Goal: Information Seeking & Learning: Check status

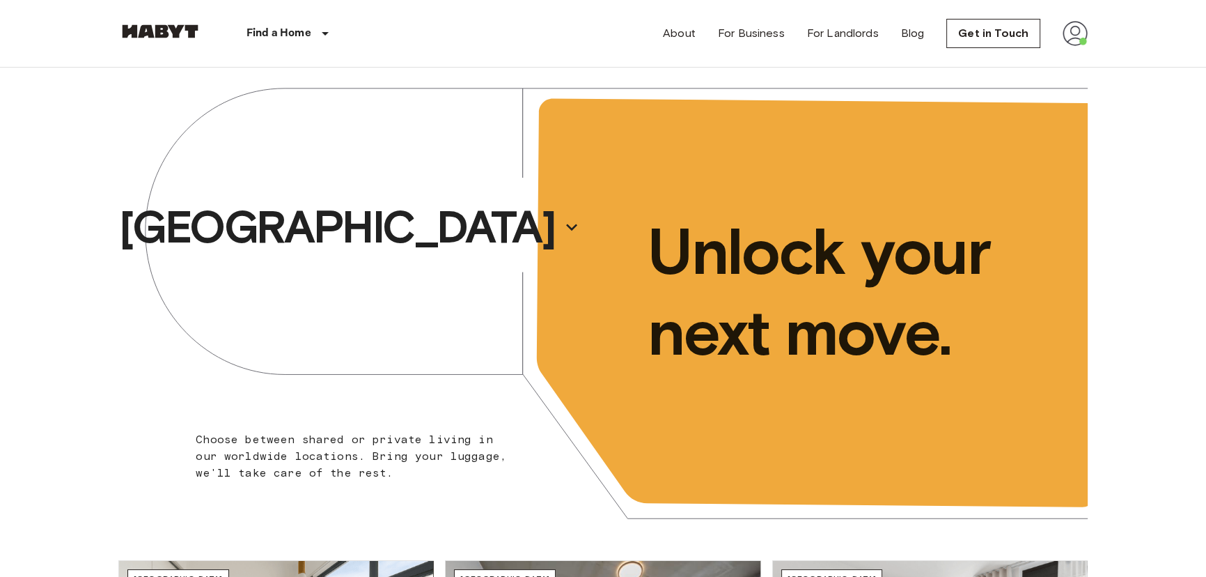
click at [1017, 12] on div "About For Business For Landlords Blog Get in Touch" at bounding box center [875, 33] width 425 height 67
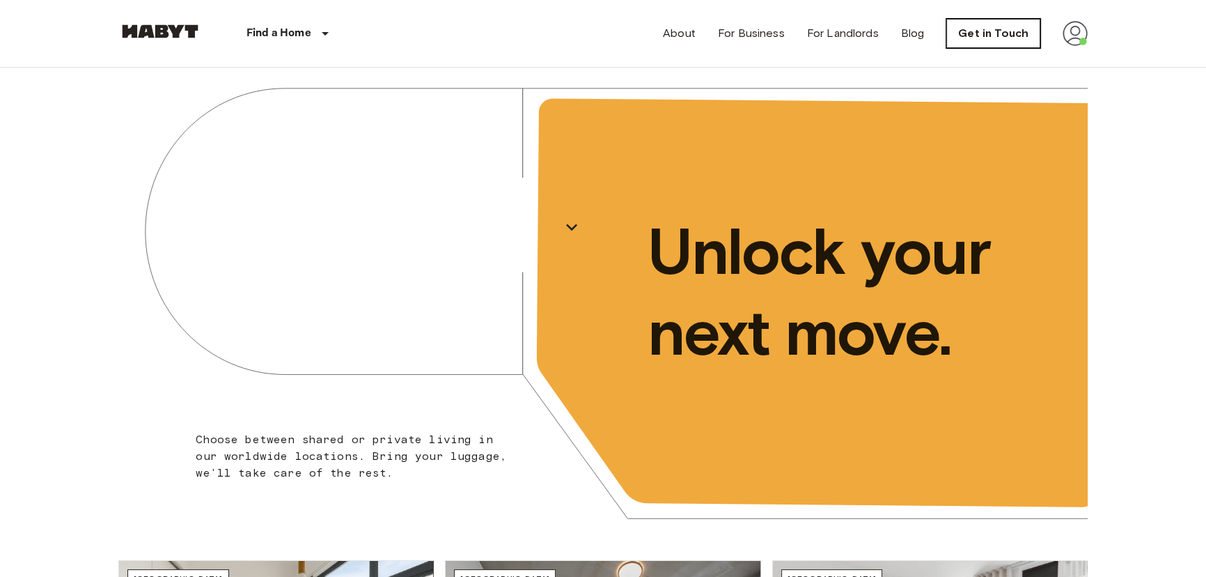
click at [1008, 32] on link "Get in Touch" at bounding box center [993, 33] width 94 height 29
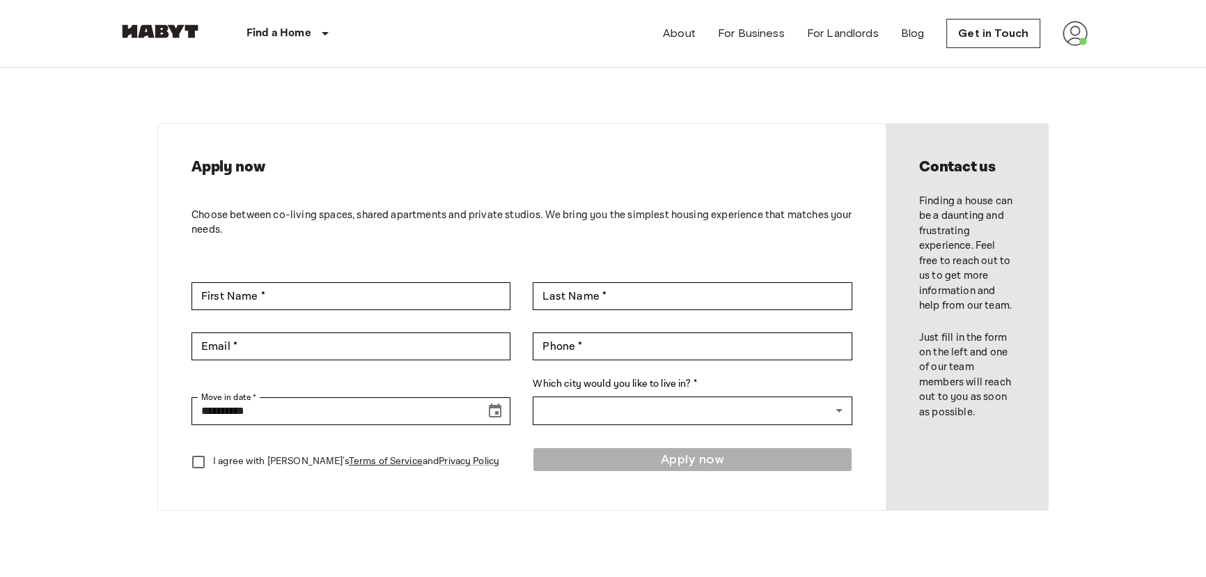
click at [1073, 38] on img at bounding box center [1075, 33] width 25 height 25
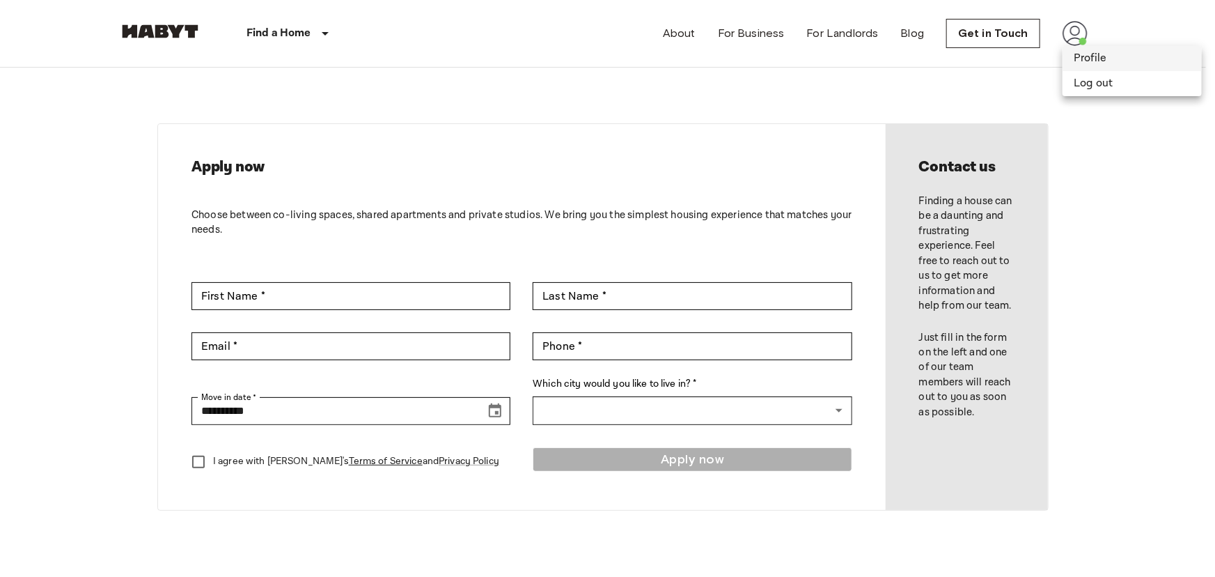
click at [1092, 63] on li "Profile" at bounding box center [1132, 58] width 139 height 25
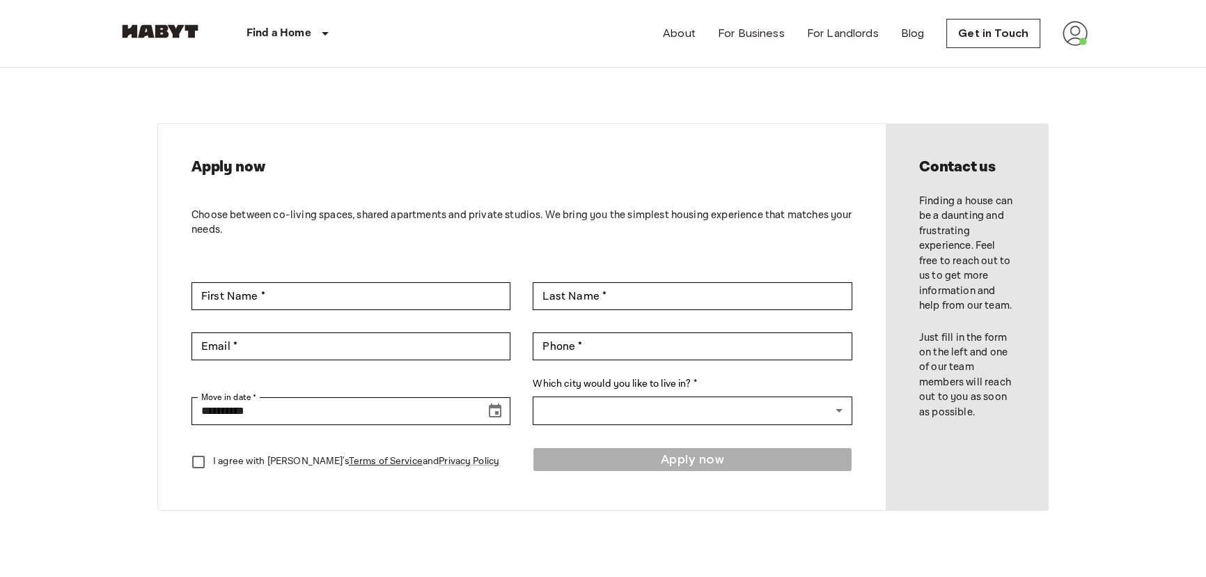
click at [1079, 36] on img at bounding box center [1075, 33] width 25 height 25
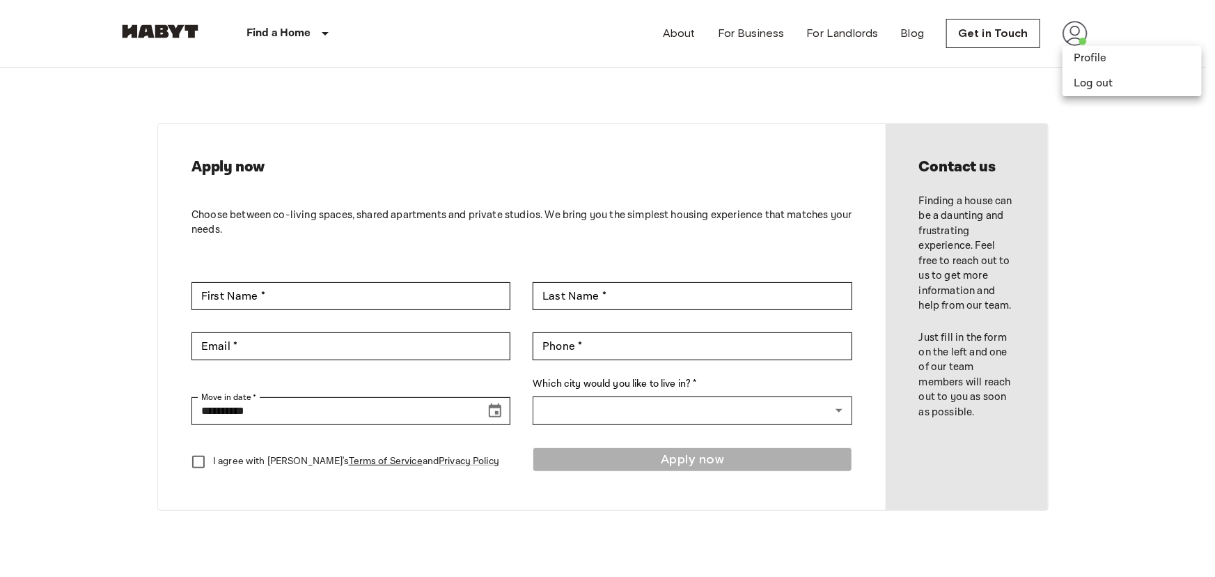
click at [1012, 38] on div at bounding box center [607, 288] width 1215 height 577
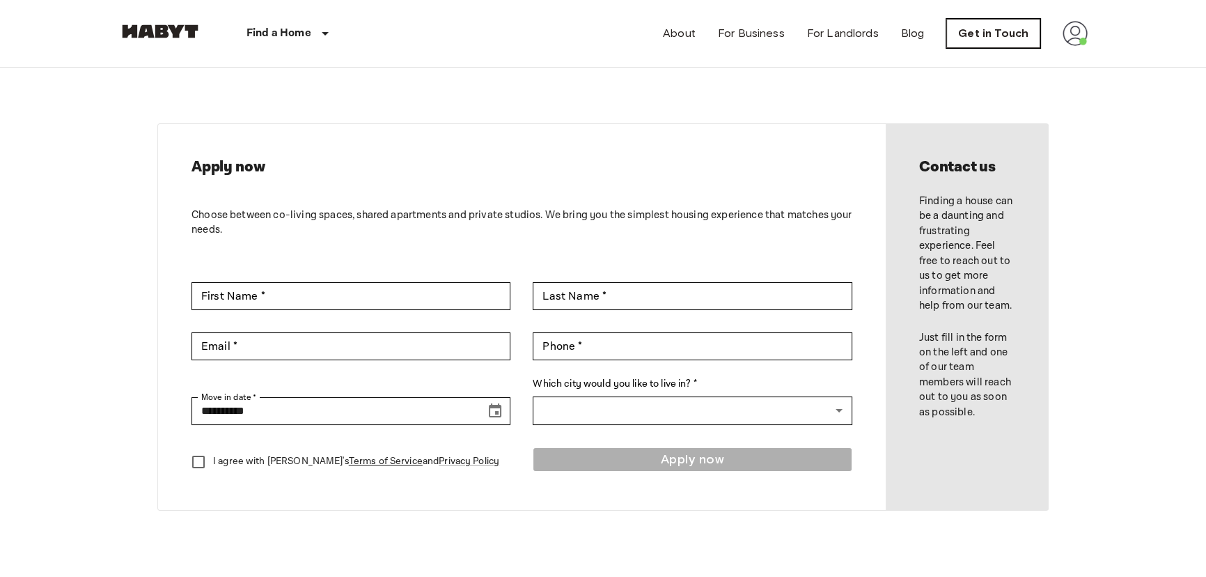
click at [995, 33] on link "Get in Touch" at bounding box center [993, 33] width 94 height 29
click at [1079, 41] on img at bounding box center [1075, 33] width 25 height 25
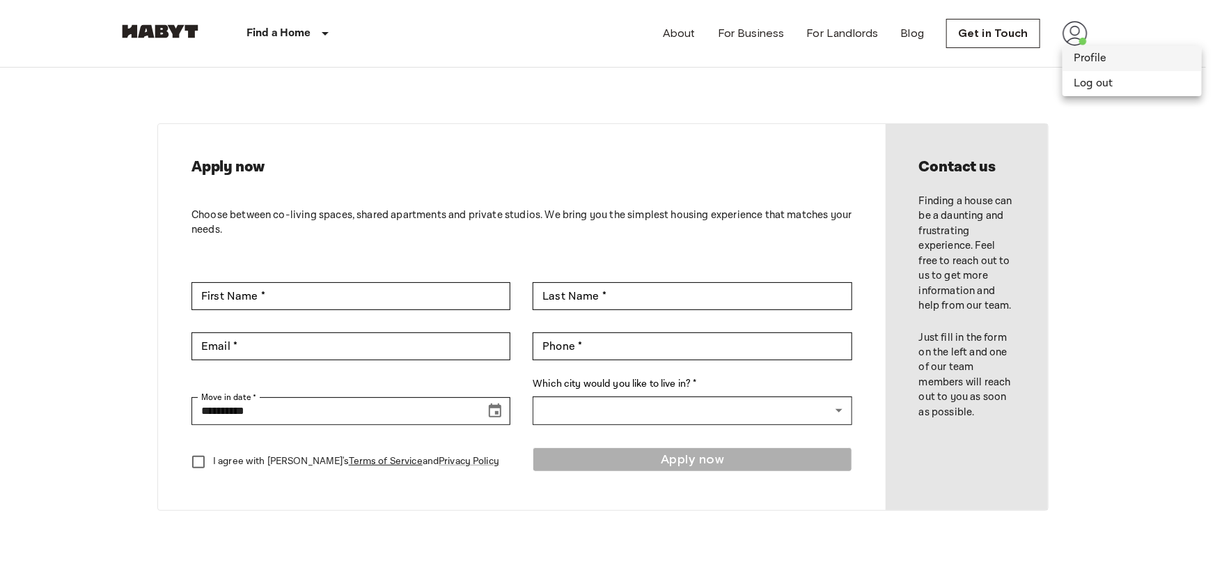
click at [1088, 62] on li "Profile" at bounding box center [1132, 58] width 139 height 25
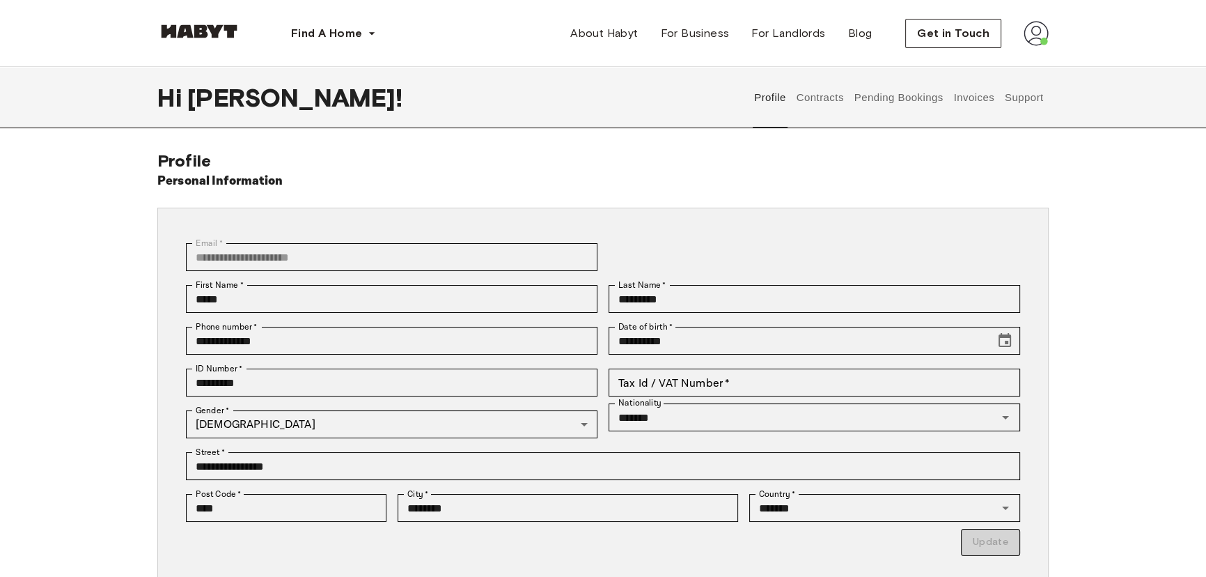
click at [1037, 103] on button "Support" at bounding box center [1024, 97] width 42 height 61
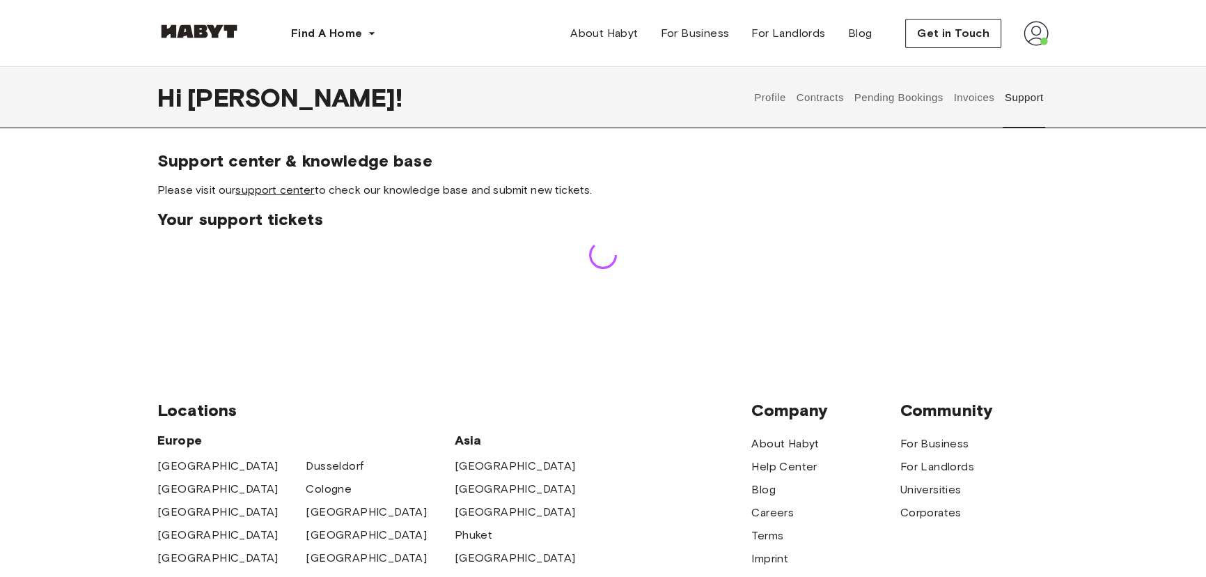
click at [284, 195] on link "support center" at bounding box center [274, 189] width 79 height 13
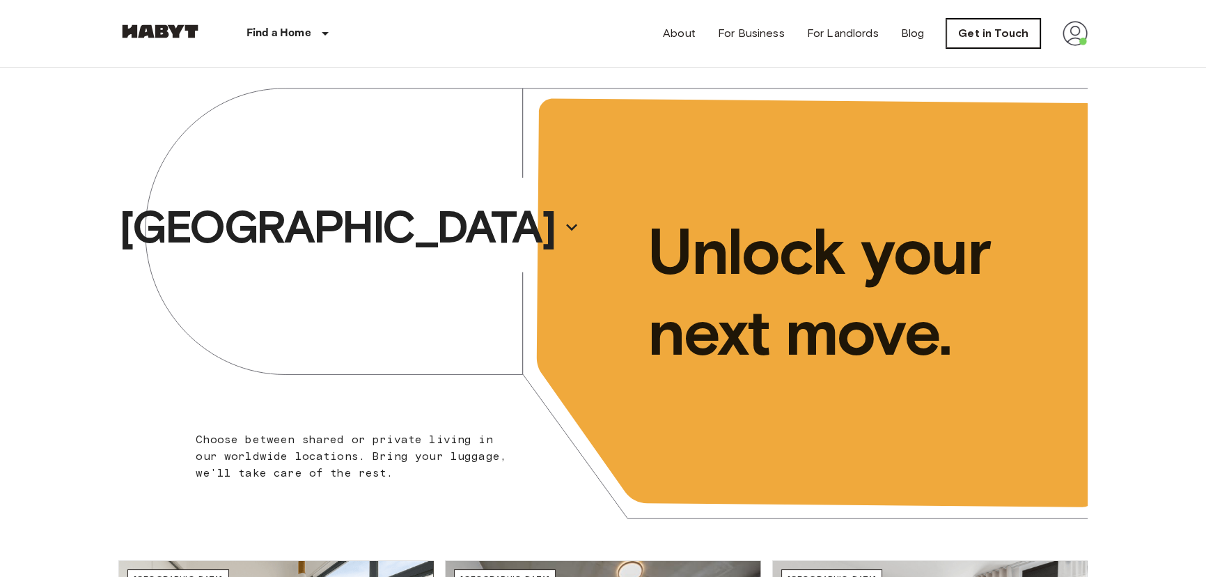
click at [987, 42] on link "Get in Touch" at bounding box center [993, 33] width 94 height 29
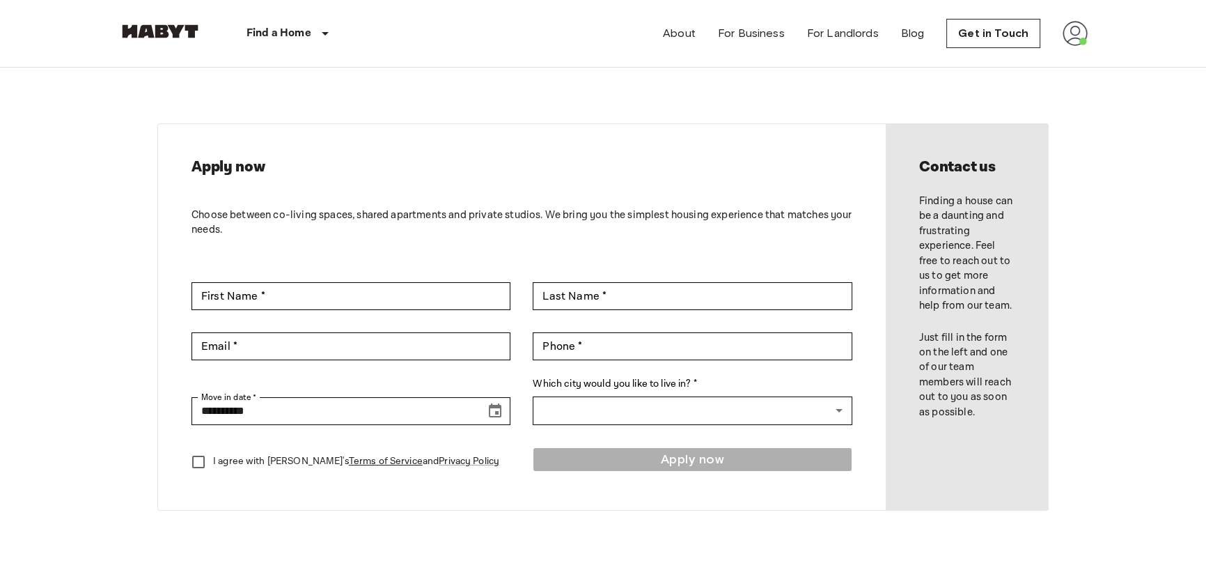
click at [1068, 49] on div "About For Business For Landlords Blog Get in Touch" at bounding box center [875, 33] width 425 height 67
click at [1072, 43] on img at bounding box center [1075, 33] width 25 height 25
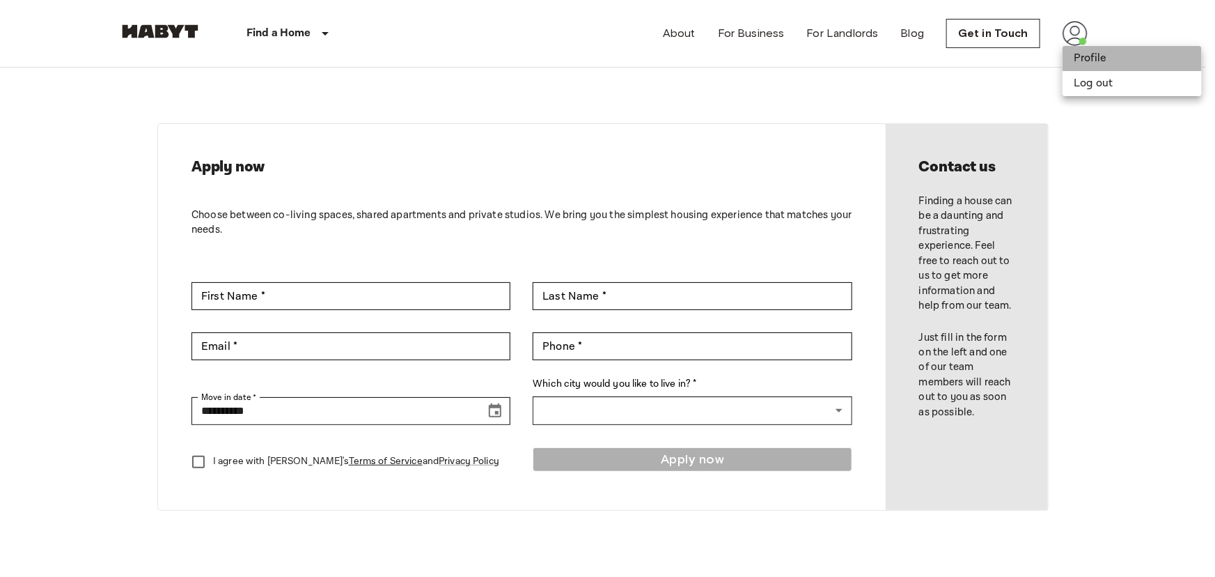
click at [1084, 62] on li "Profile" at bounding box center [1132, 58] width 139 height 25
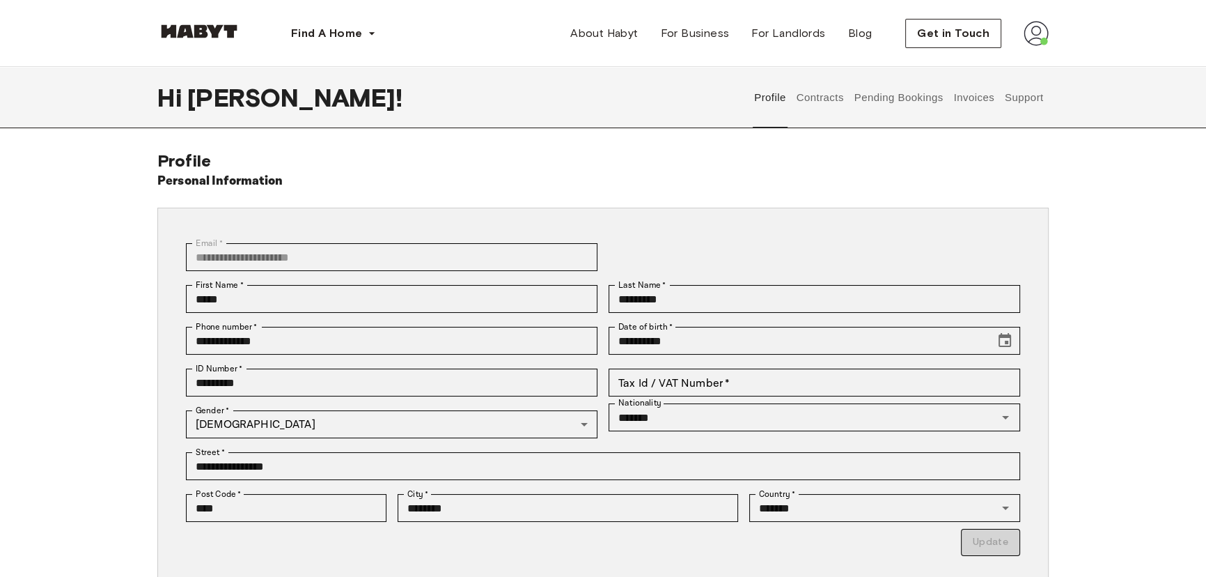
click at [809, 98] on button "Contracts" at bounding box center [820, 97] width 51 height 61
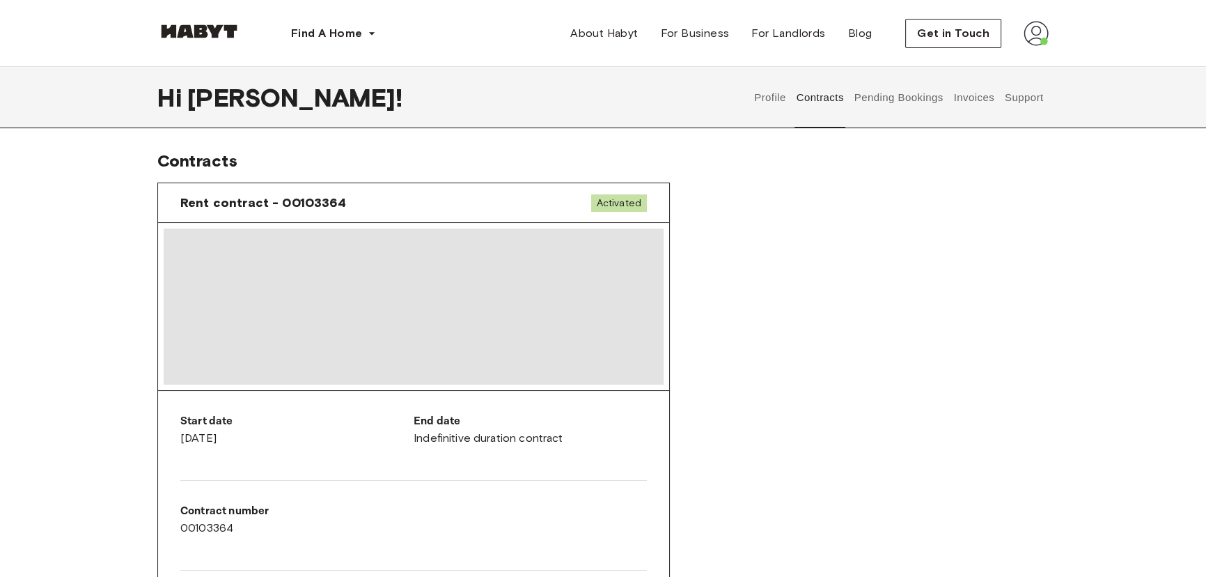
click at [905, 100] on button "Pending Bookings" at bounding box center [898, 97] width 93 height 61
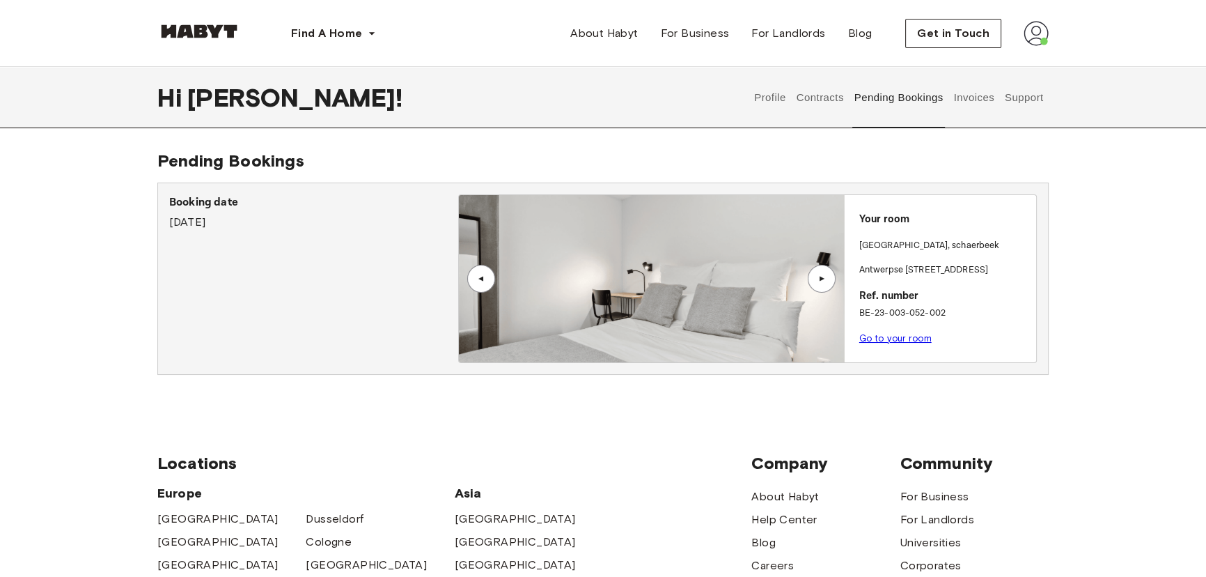
click at [956, 104] on button "Invoices" at bounding box center [974, 97] width 44 height 61
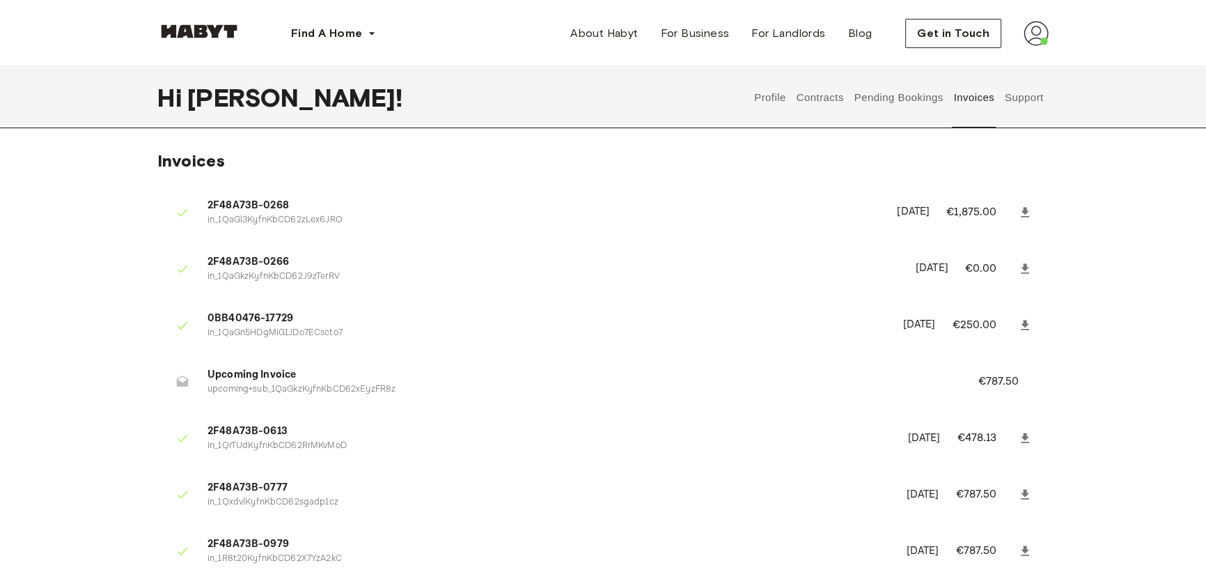
click at [1038, 109] on button "Support" at bounding box center [1024, 97] width 42 height 61
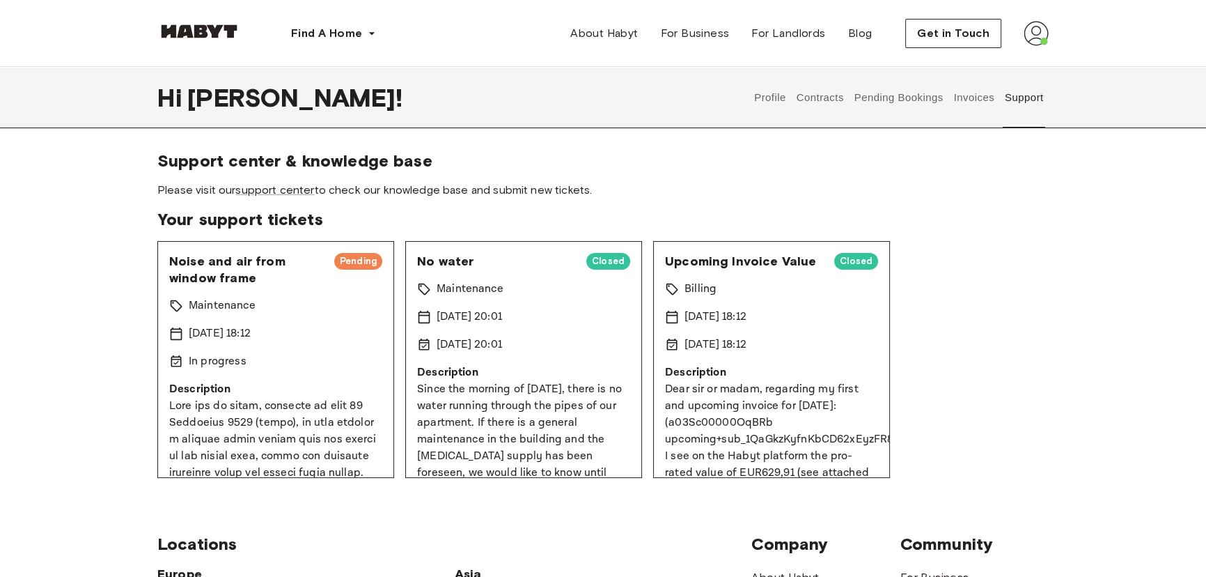
click at [350, 262] on span "Pending" at bounding box center [358, 261] width 48 height 14
click at [362, 320] on div "Noise and air from window frame Pending Maintenance [DATE] 18:12 In progress De…" at bounding box center [275, 359] width 237 height 237
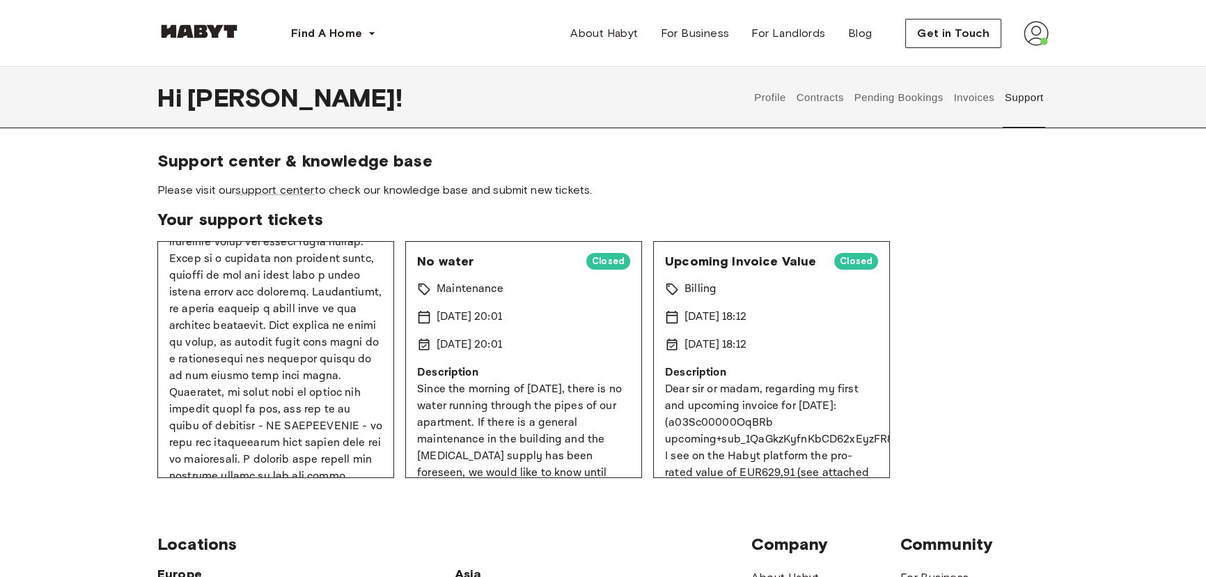
scroll to position [253, 0]
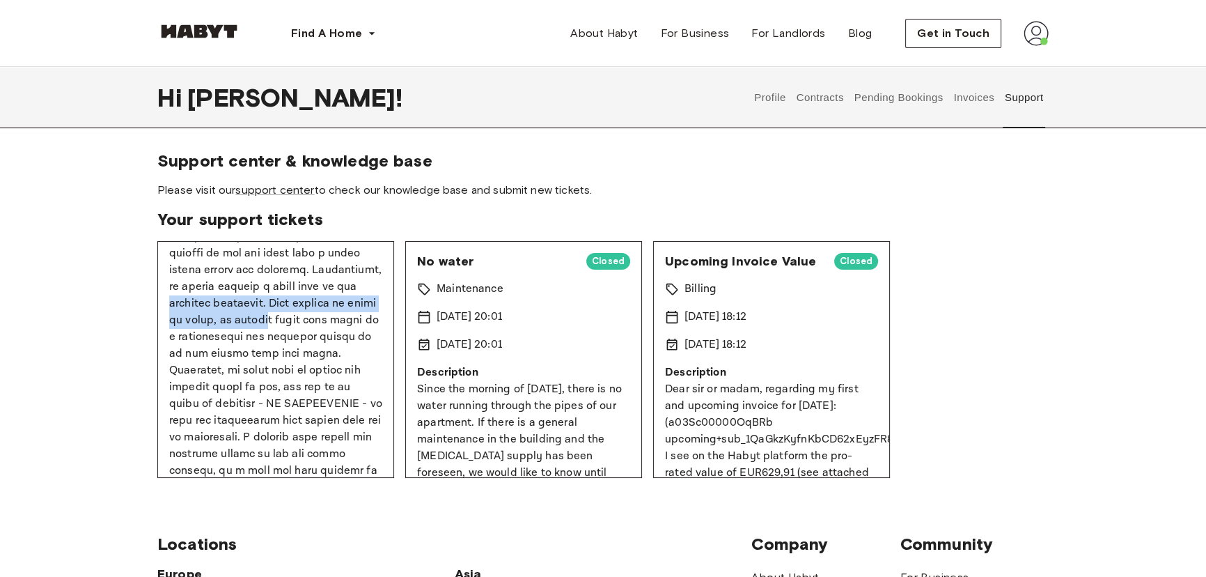
drag, startPoint x: 221, startPoint y: 306, endPoint x: 357, endPoint y: 322, distance: 137.4
click at [357, 322] on p at bounding box center [275, 387] width 213 height 485
click at [347, 336] on p at bounding box center [275, 387] width 213 height 485
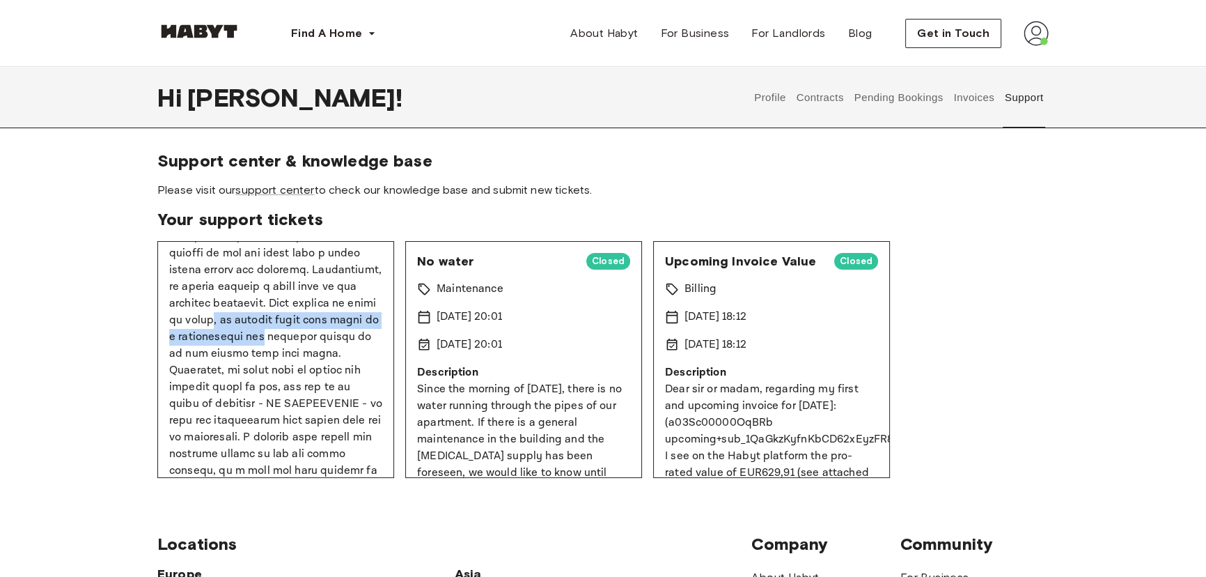
drag, startPoint x: 299, startPoint y: 320, endPoint x: 352, endPoint y: 341, distance: 57.8
click at [352, 341] on p at bounding box center [275, 387] width 213 height 485
click at [352, 348] on p at bounding box center [275, 387] width 213 height 485
drag, startPoint x: 248, startPoint y: 350, endPoint x: 339, endPoint y: 359, distance: 91.6
click at [334, 359] on p at bounding box center [275, 387] width 213 height 485
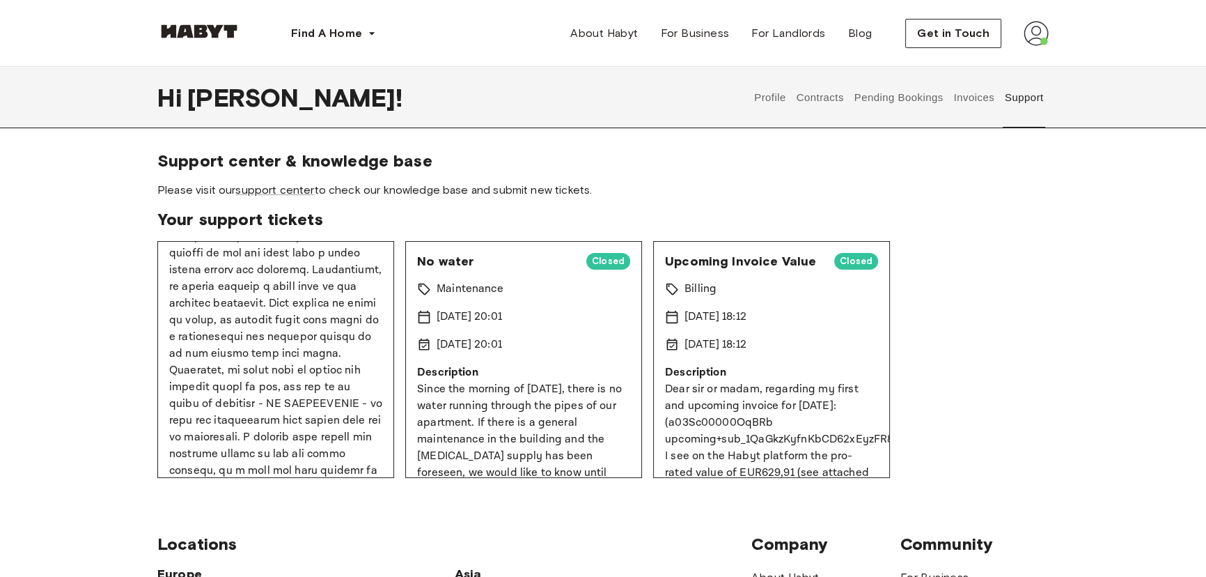
click at [341, 369] on p at bounding box center [275, 387] width 213 height 485
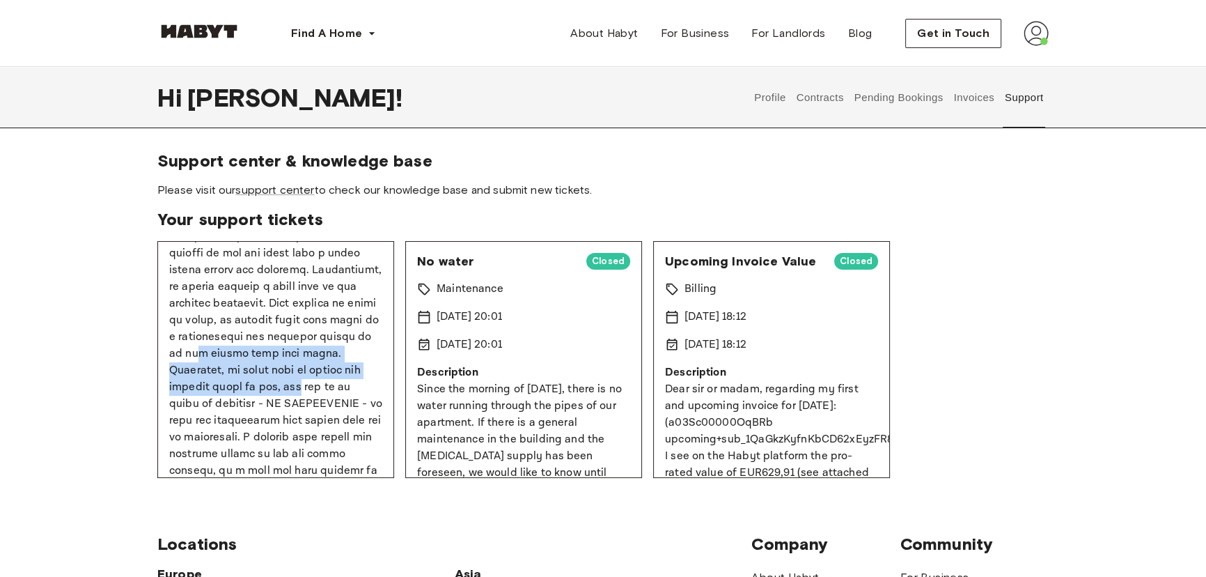
drag, startPoint x: 290, startPoint y: 351, endPoint x: 345, endPoint y: 398, distance: 71.6
click at [346, 383] on p at bounding box center [275, 387] width 213 height 485
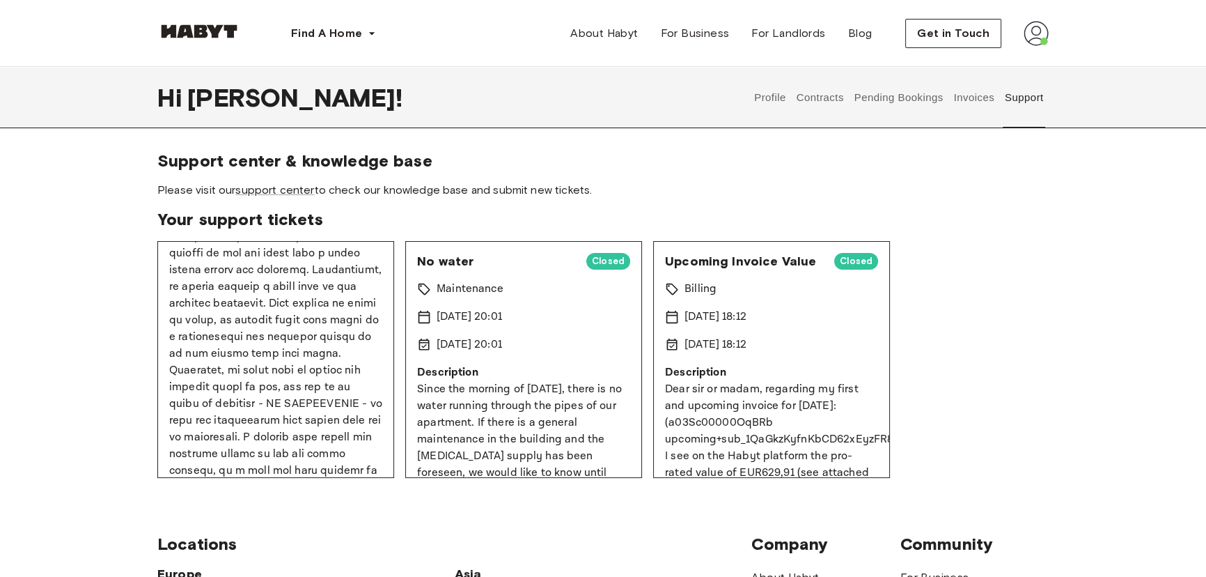
click at [345, 399] on p at bounding box center [275, 387] width 213 height 485
drag, startPoint x: 282, startPoint y: 375, endPoint x: 329, endPoint y: 396, distance: 51.1
click at [326, 394] on p at bounding box center [275, 387] width 213 height 485
click at [332, 397] on p at bounding box center [275, 387] width 213 height 485
drag, startPoint x: 335, startPoint y: 388, endPoint x: 351, endPoint y: 406, distance: 24.2
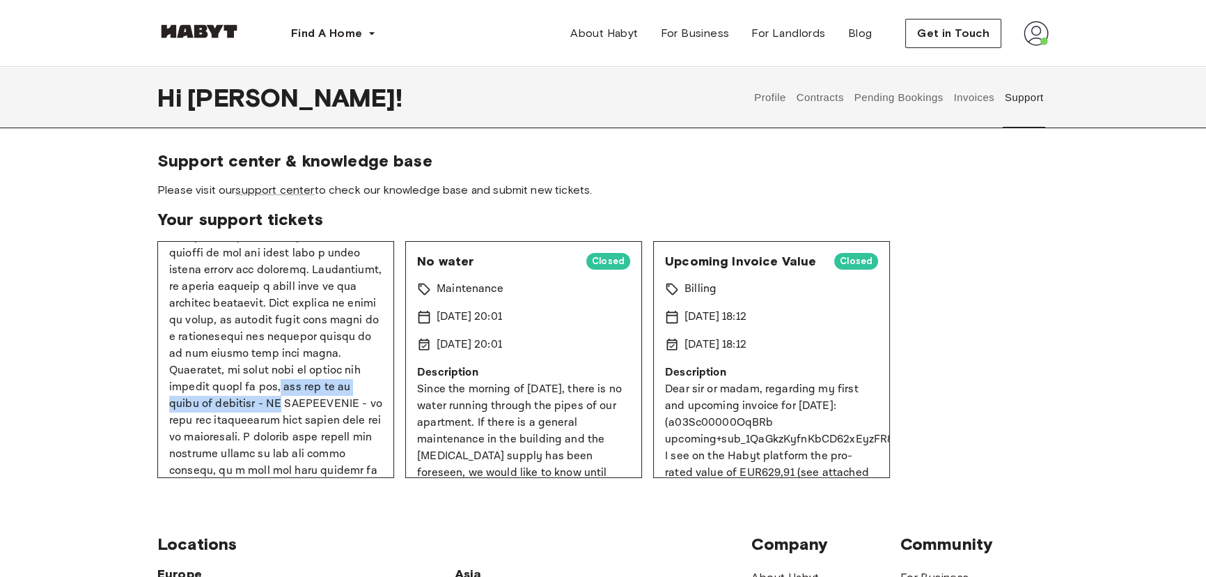
click at [351, 404] on p at bounding box center [275, 387] width 213 height 485
click at [351, 407] on p at bounding box center [275, 387] width 213 height 485
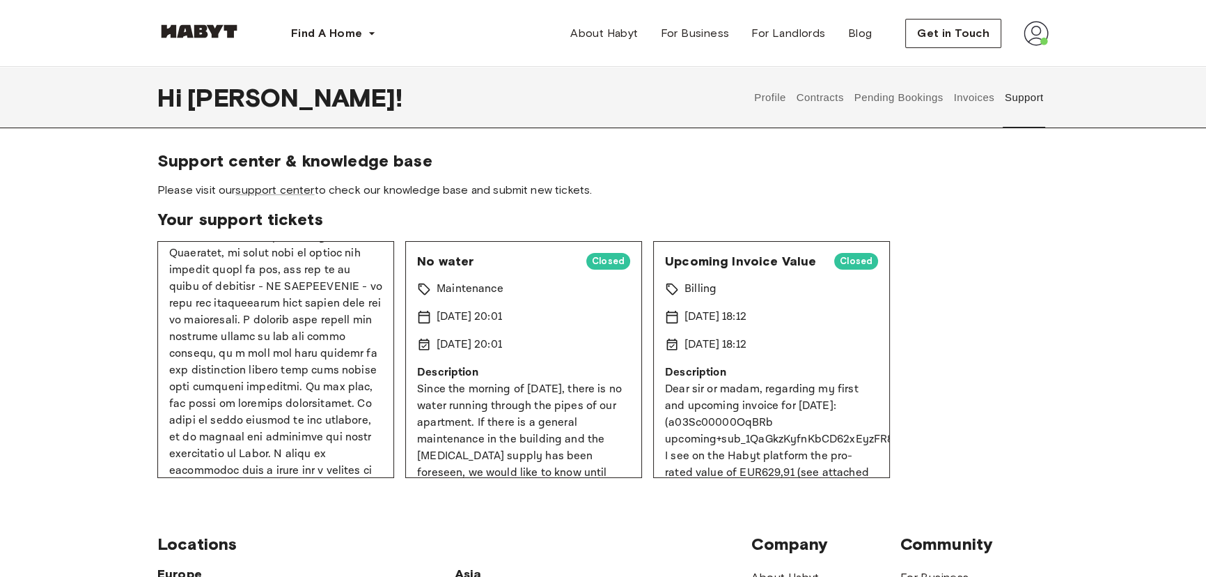
scroll to position [380, 0]
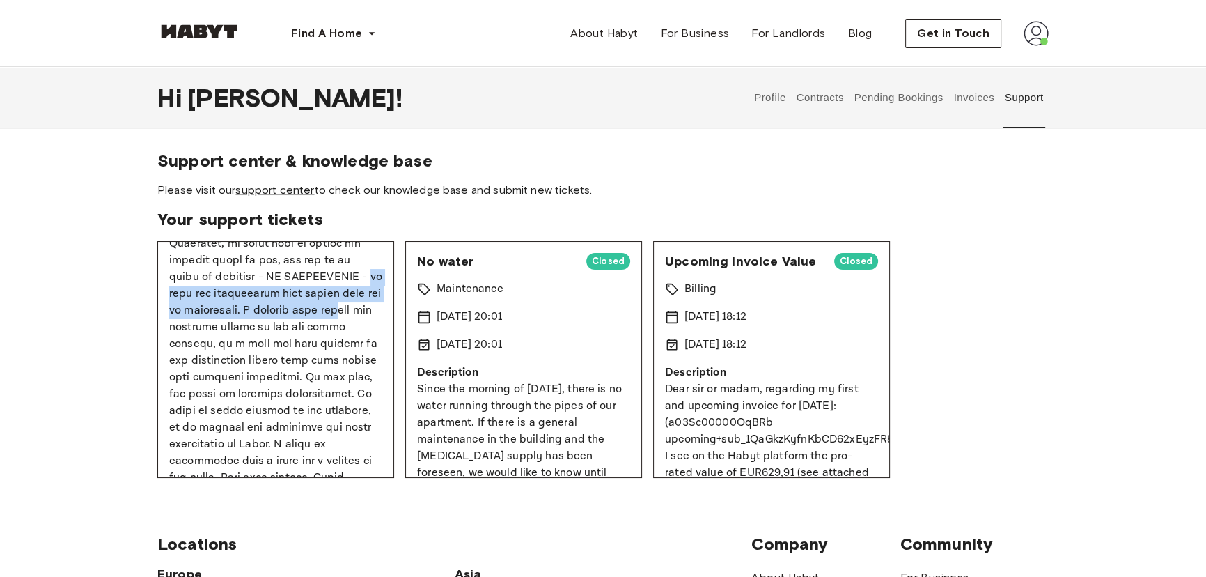
drag, startPoint x: 265, startPoint y: 306, endPoint x: 318, endPoint y: 327, distance: 57.3
click at [318, 327] on p at bounding box center [275, 260] width 213 height 485
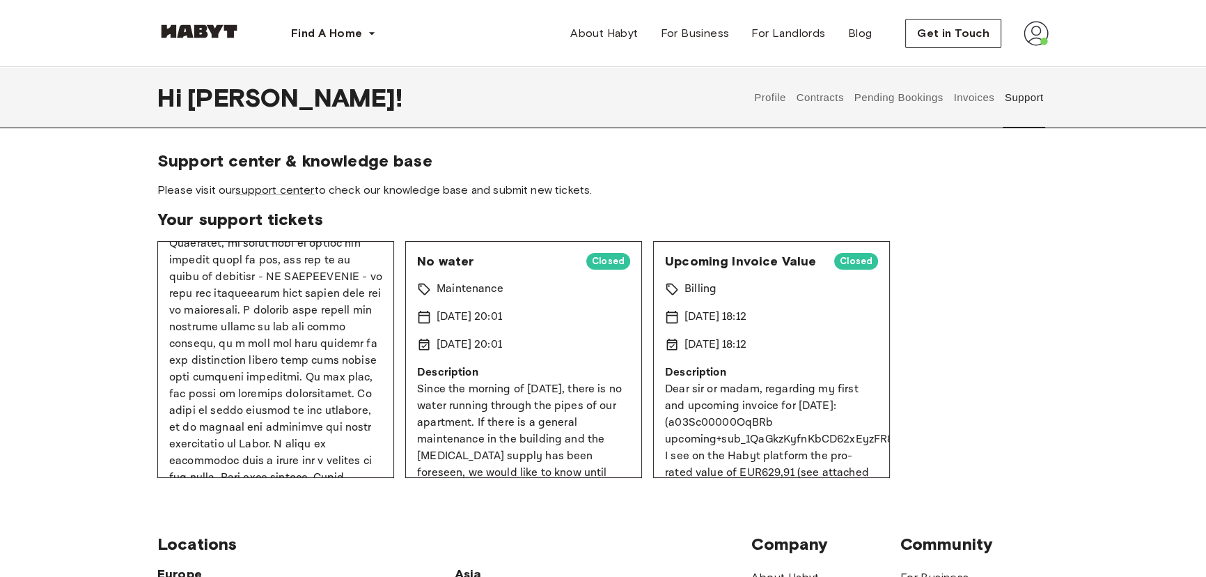
click at [320, 345] on p at bounding box center [275, 260] width 213 height 485
drag, startPoint x: 244, startPoint y: 330, endPoint x: 347, endPoint y: 347, distance: 105.2
click at [347, 347] on p at bounding box center [275, 260] width 213 height 485
click at [349, 350] on p at bounding box center [275, 260] width 213 height 485
drag, startPoint x: 189, startPoint y: 345, endPoint x: 293, endPoint y: 352, distance: 104.7
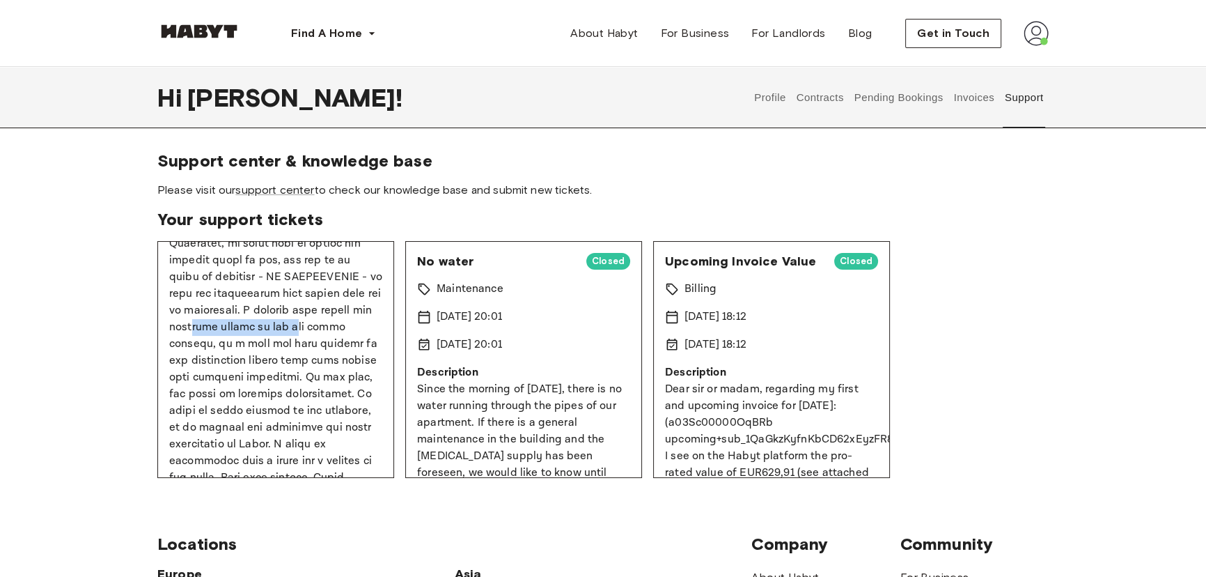
click at [292, 351] on p at bounding box center [275, 260] width 213 height 485
click at [306, 356] on p at bounding box center [275, 260] width 213 height 485
drag, startPoint x: 315, startPoint y: 345, endPoint x: 344, endPoint y: 366, distance: 35.9
click at [345, 363] on p at bounding box center [275, 260] width 213 height 485
click at [340, 370] on p at bounding box center [275, 260] width 213 height 485
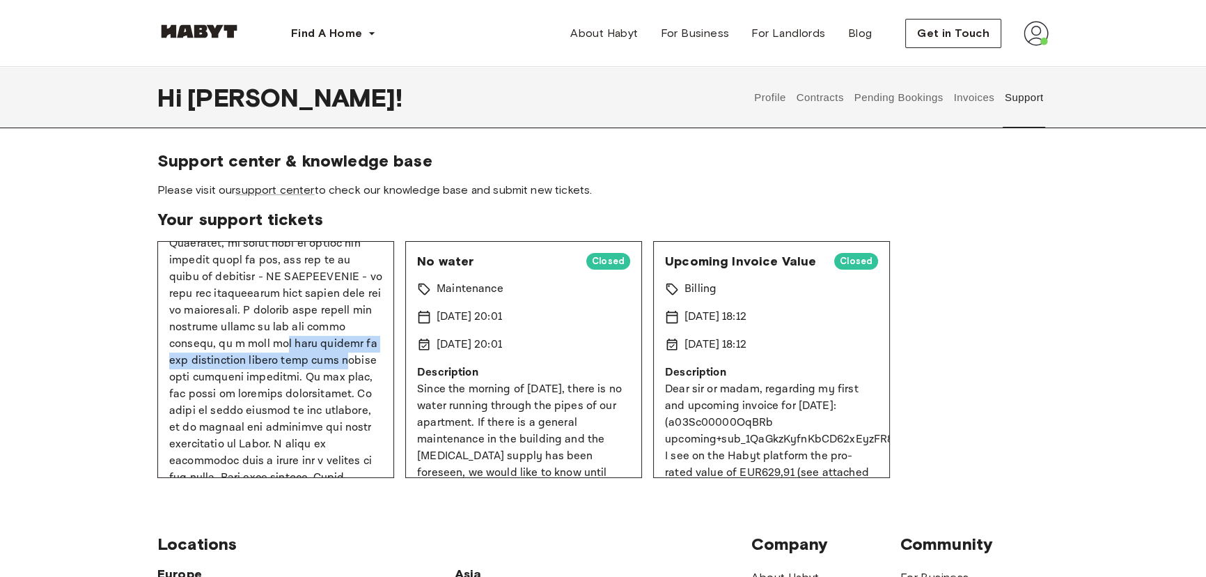
drag, startPoint x: 226, startPoint y: 368, endPoint x: 322, endPoint y: 384, distance: 97.4
click at [321, 384] on p at bounding box center [275, 260] width 213 height 485
click at [327, 389] on p at bounding box center [275, 260] width 213 height 485
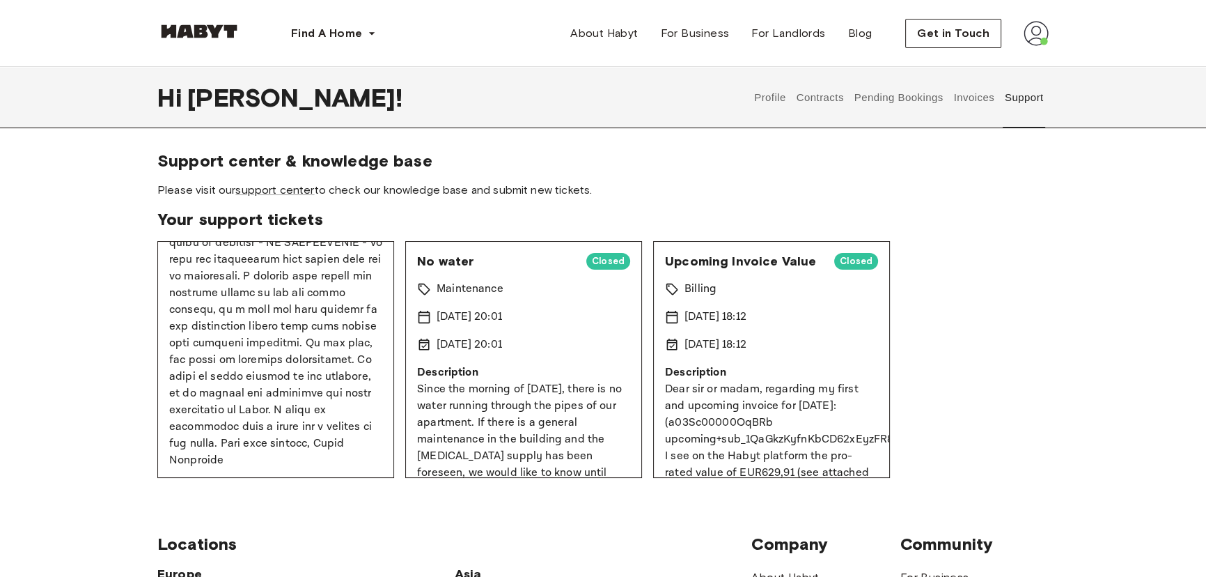
scroll to position [432, 0]
drag, startPoint x: 267, startPoint y: 341, endPoint x: 331, endPoint y: 361, distance: 66.7
click at [331, 361] on p at bounding box center [275, 223] width 213 height 485
click at [331, 365] on p at bounding box center [275, 223] width 213 height 485
drag, startPoint x: 330, startPoint y: 359, endPoint x: 353, endPoint y: 383, distance: 33.5
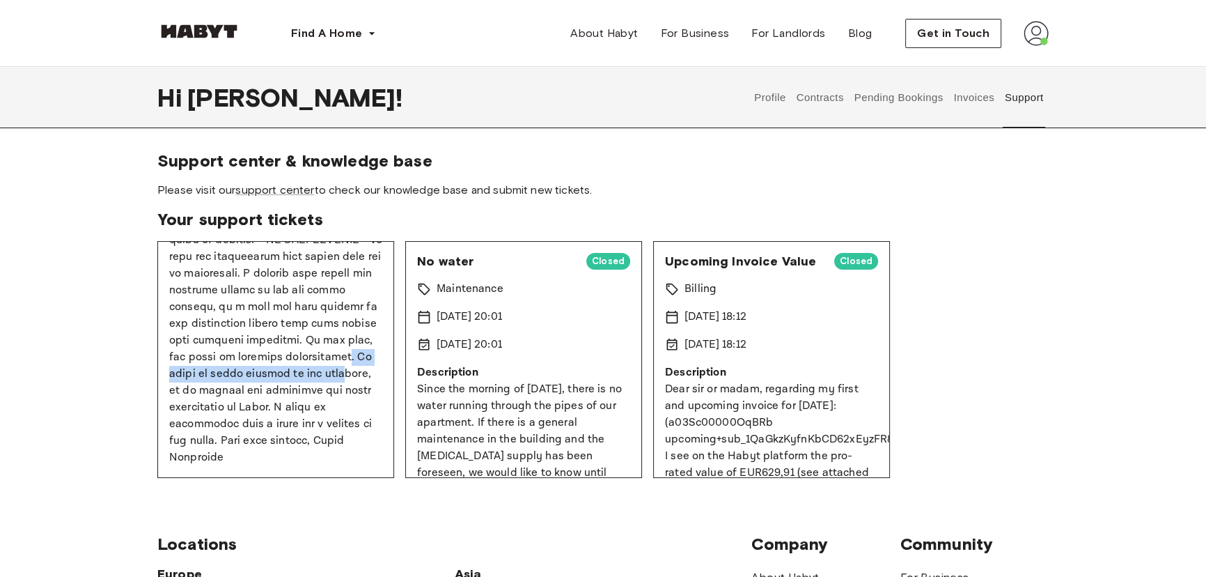
click at [350, 382] on p at bounding box center [275, 223] width 213 height 485
click at [354, 384] on p at bounding box center [275, 223] width 213 height 485
drag, startPoint x: 283, startPoint y: 389, endPoint x: 357, endPoint y: 401, distance: 75.4
click at [356, 399] on p at bounding box center [275, 223] width 213 height 485
click at [357, 402] on p at bounding box center [275, 223] width 213 height 485
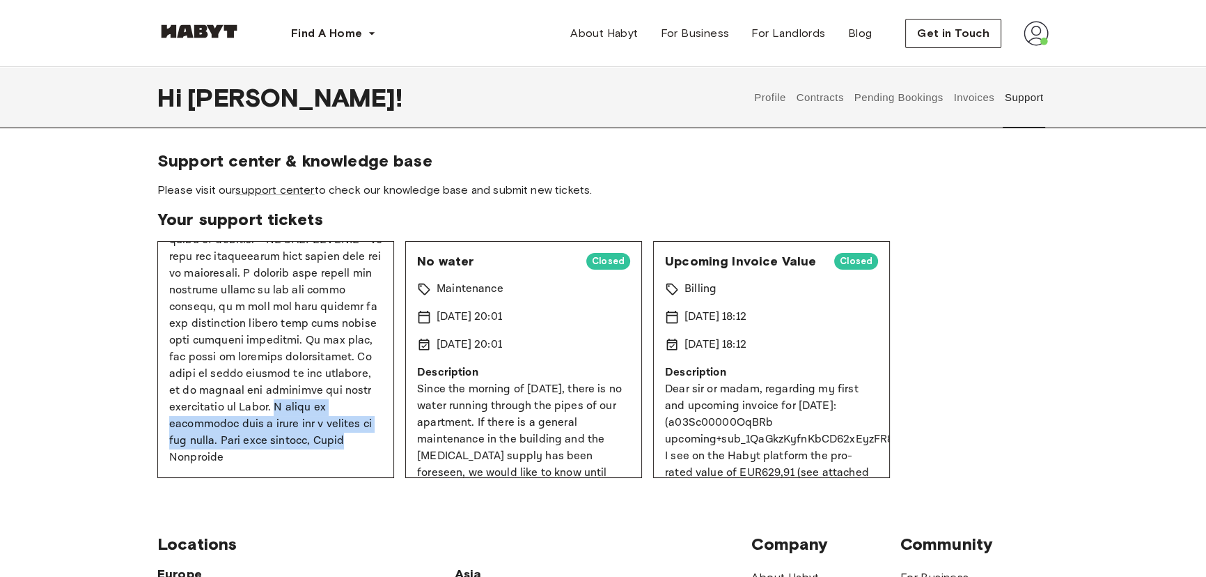
drag, startPoint x: 288, startPoint y: 411, endPoint x: 357, endPoint y: 438, distance: 74.1
click at [354, 435] on p at bounding box center [275, 223] width 213 height 485
click at [357, 438] on p at bounding box center [275, 223] width 213 height 485
